Goal: Navigation & Orientation: Find specific page/section

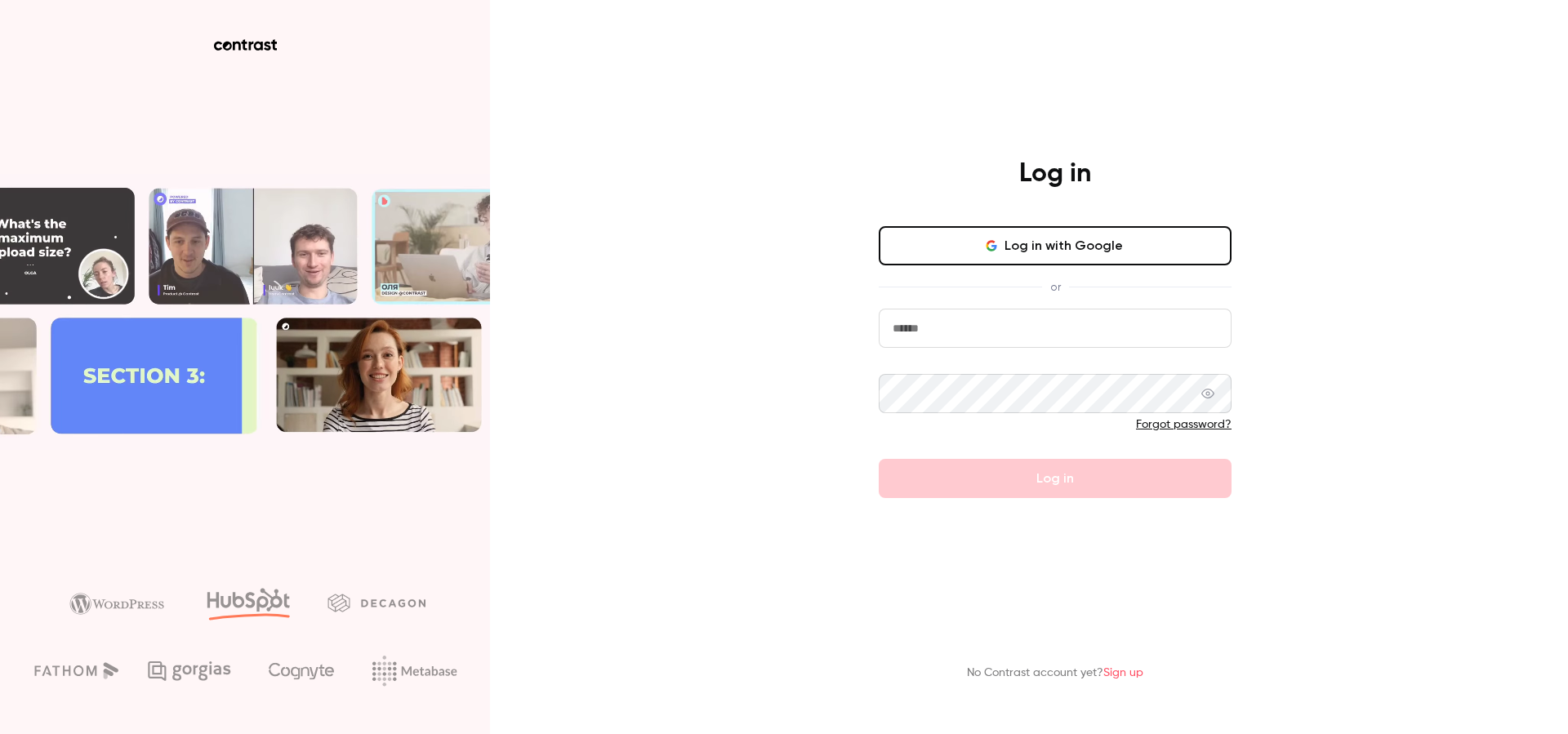
click at [1009, 261] on button "Log in with Google" at bounding box center [1055, 246] width 353 height 39
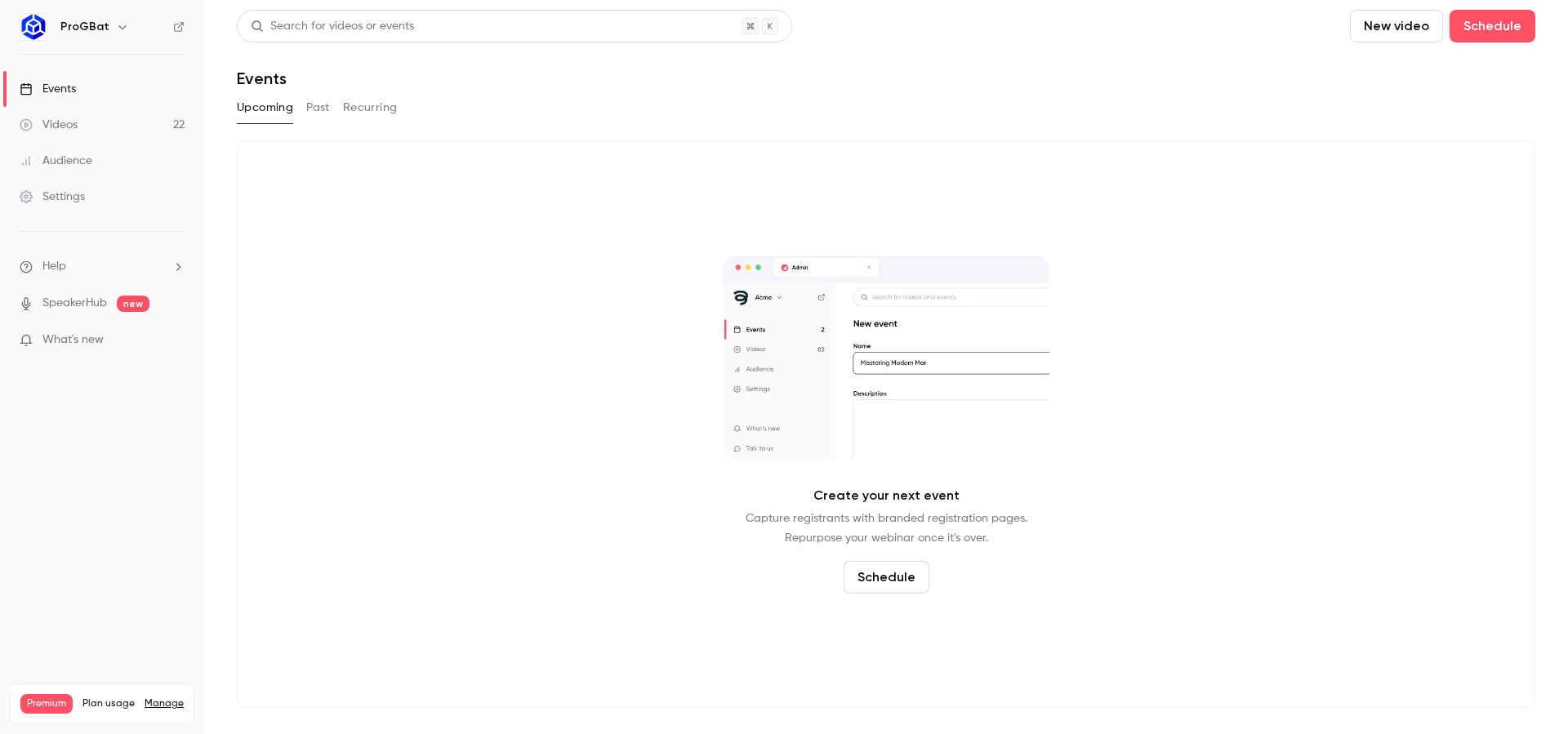
click at [103, 28] on h6 "ProGBat" at bounding box center [84, 27] width 49 height 17
click at [113, 26] on button "button" at bounding box center [122, 27] width 19 height 19
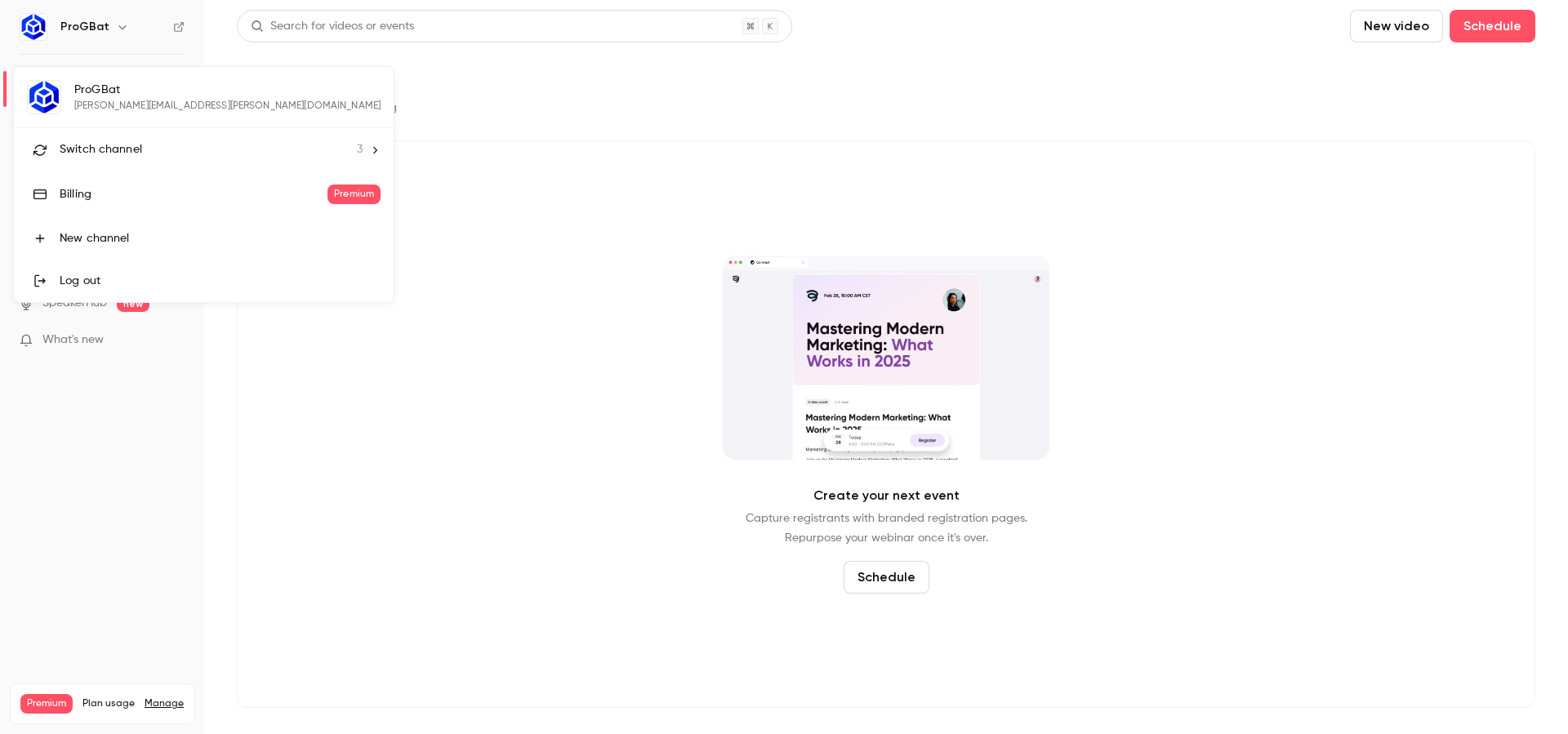
click at [144, 165] on li "Switch channel 3" at bounding box center [204, 150] width 380 height 43
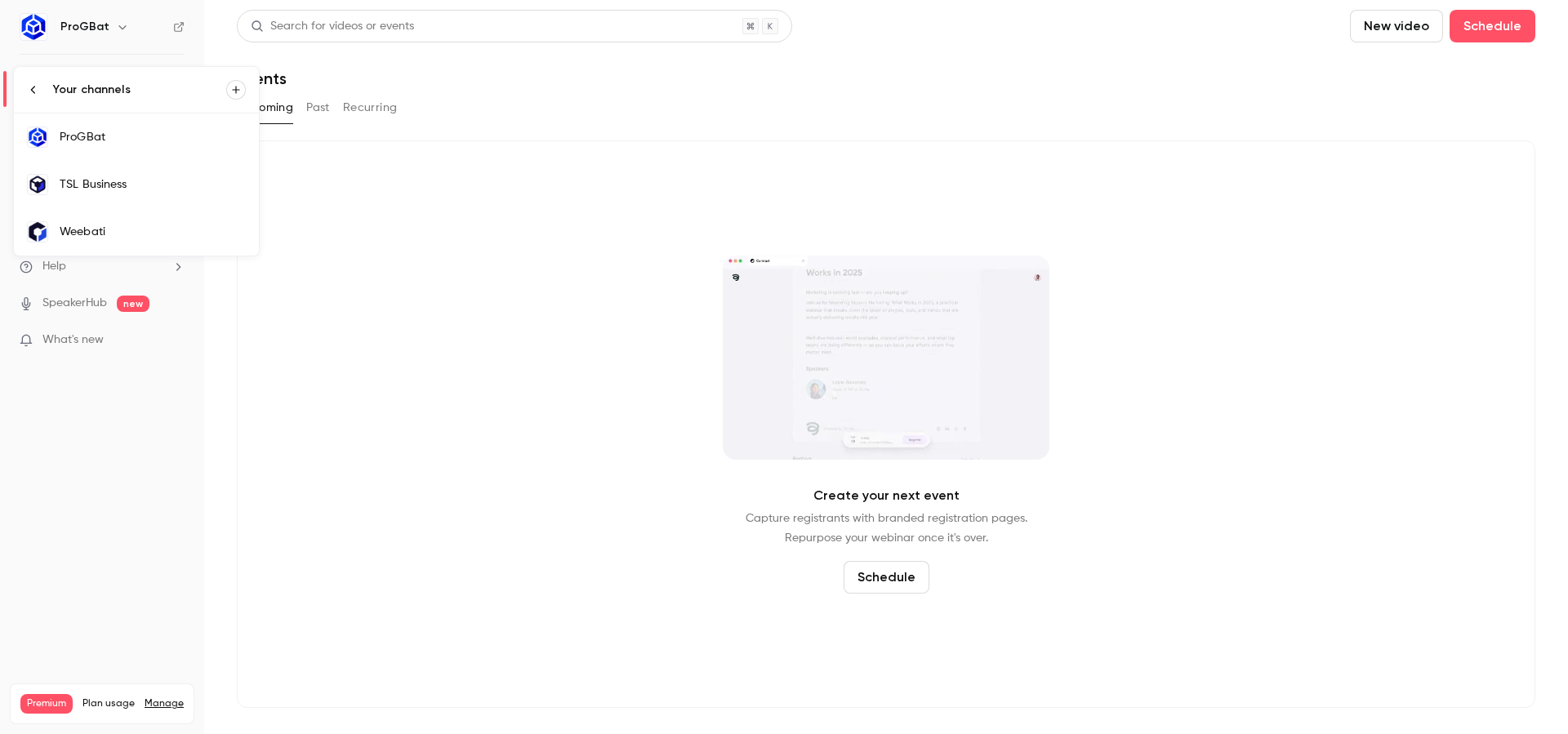
click at [157, 205] on link "TSL Business" at bounding box center [136, 185] width 245 height 48
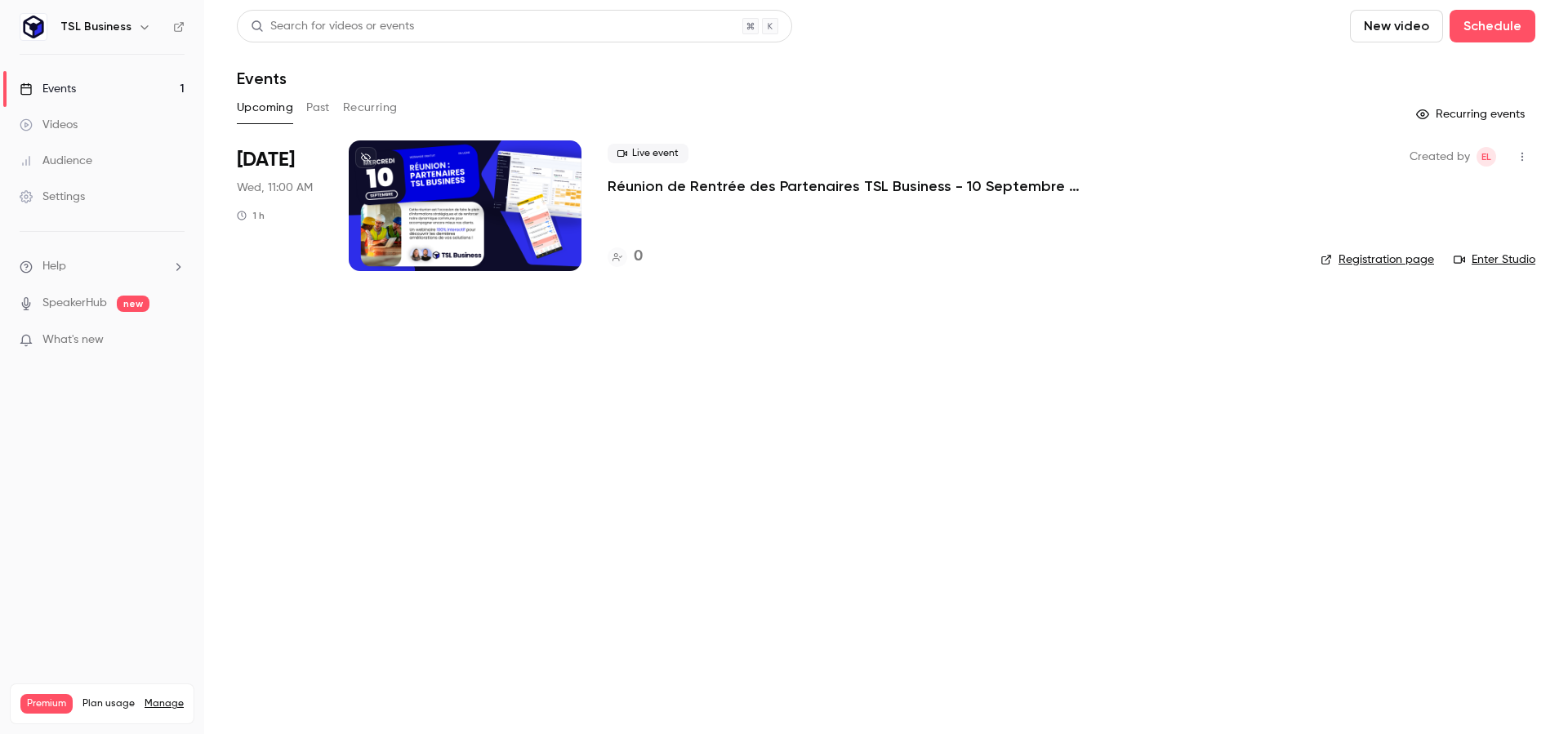
click at [367, 156] on icon at bounding box center [366, 158] width 10 height 10
click at [134, 31] on button "button" at bounding box center [144, 27] width 19 height 19
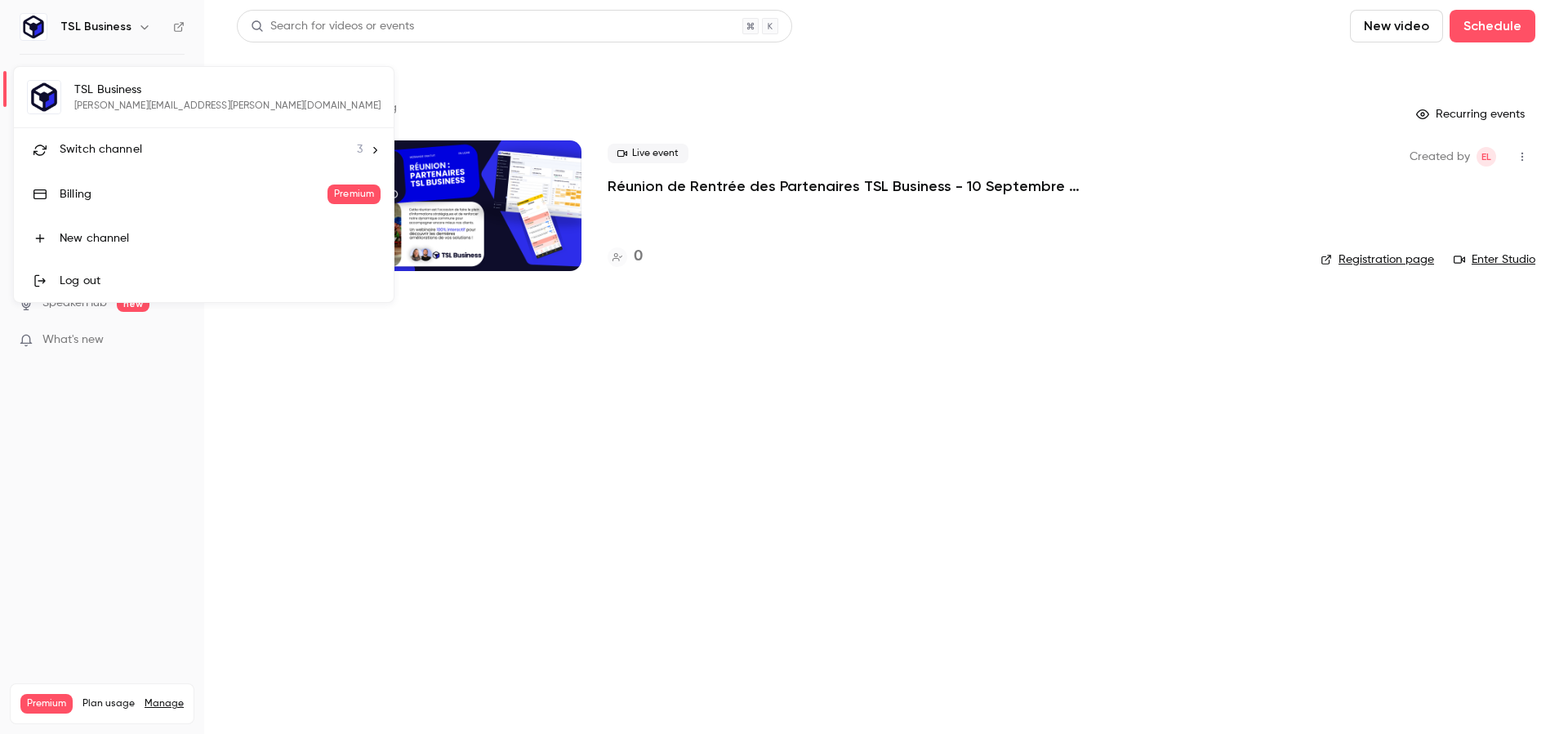
click at [130, 31] on div at bounding box center [784, 367] width 1568 height 734
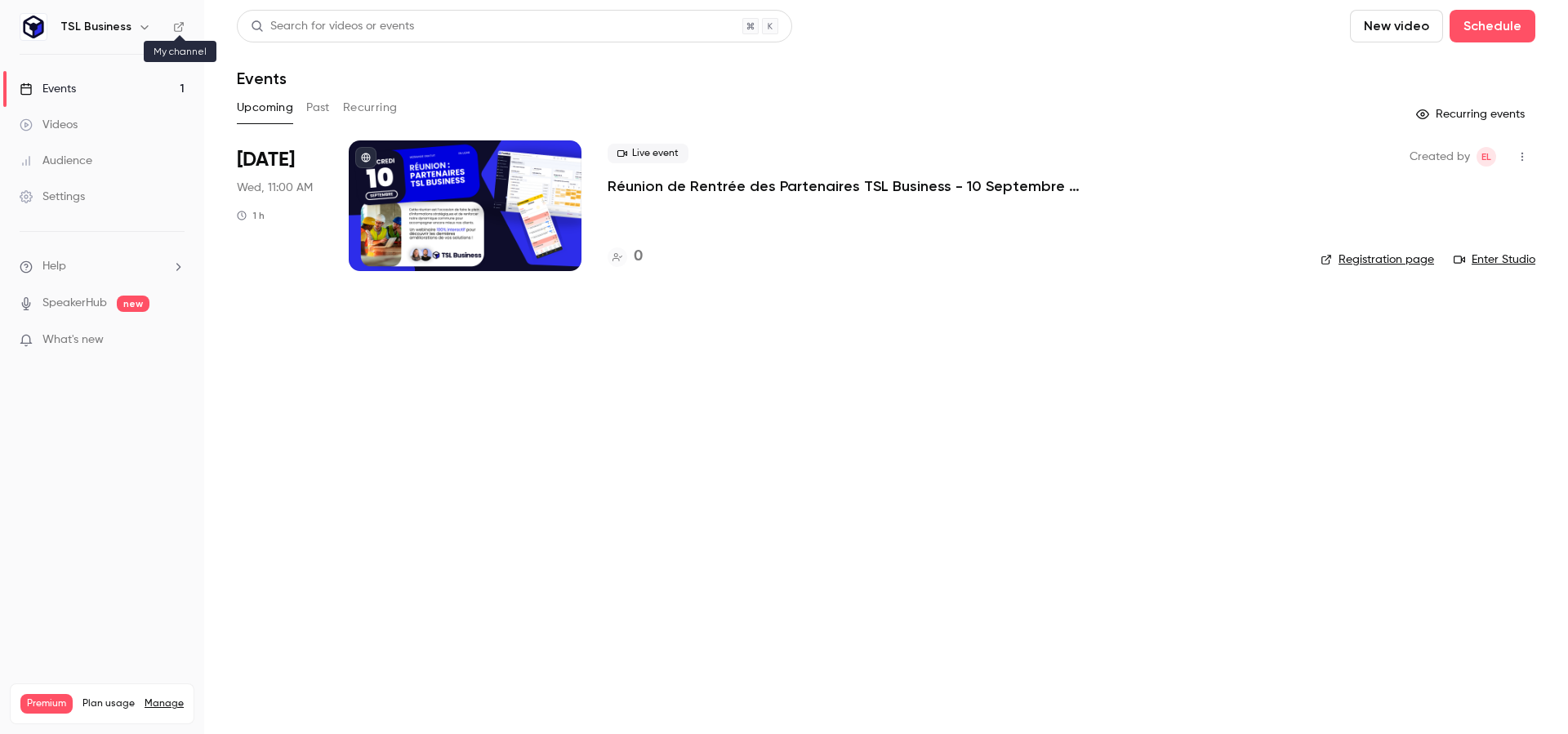
click at [181, 23] on icon at bounding box center [179, 27] width 12 height 12
